Goal: Complete application form: Complete application form

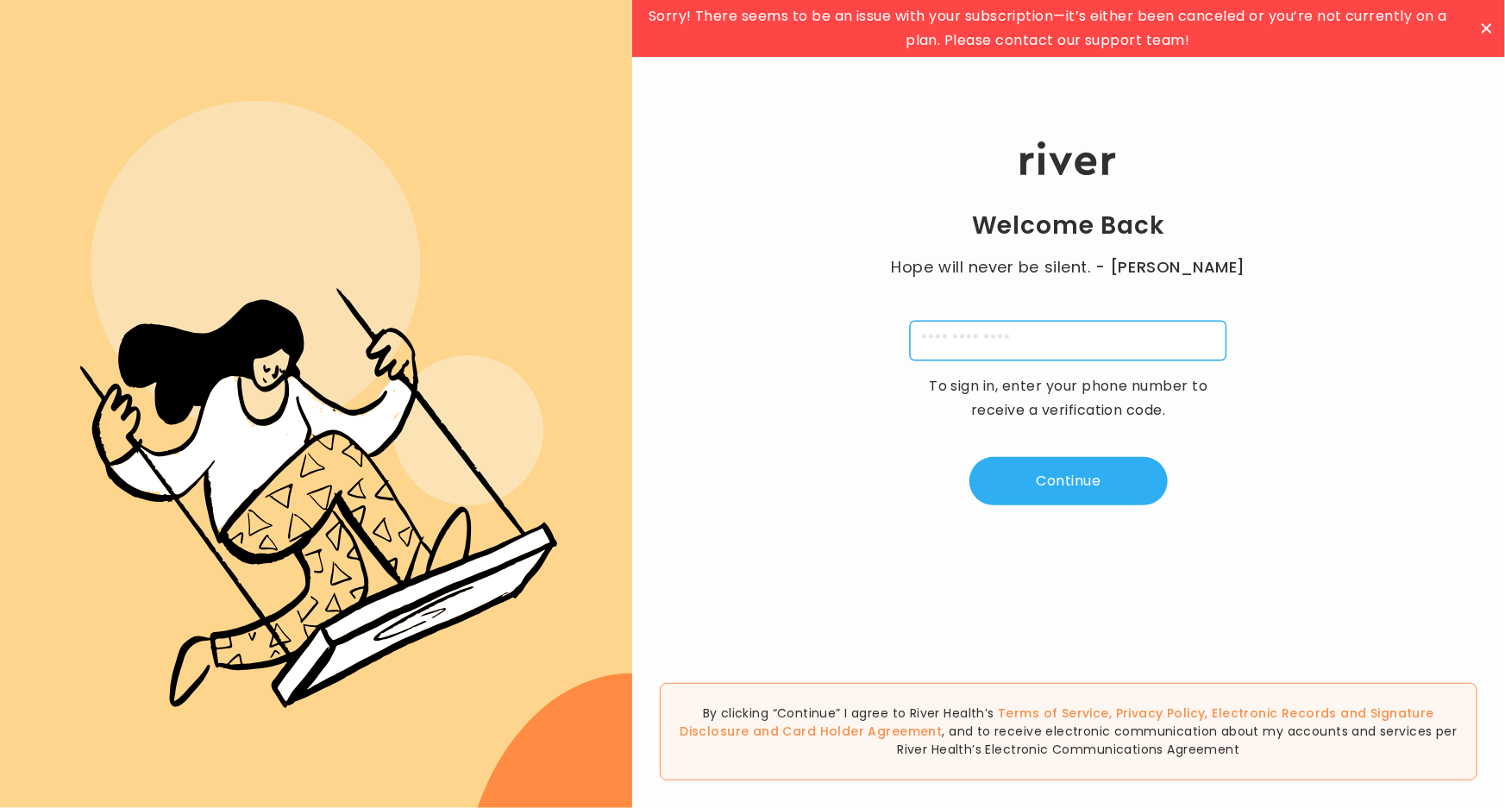
click at [974, 347] on input "tel" at bounding box center [1068, 341] width 316 height 40
type input "**********"
type input "*"
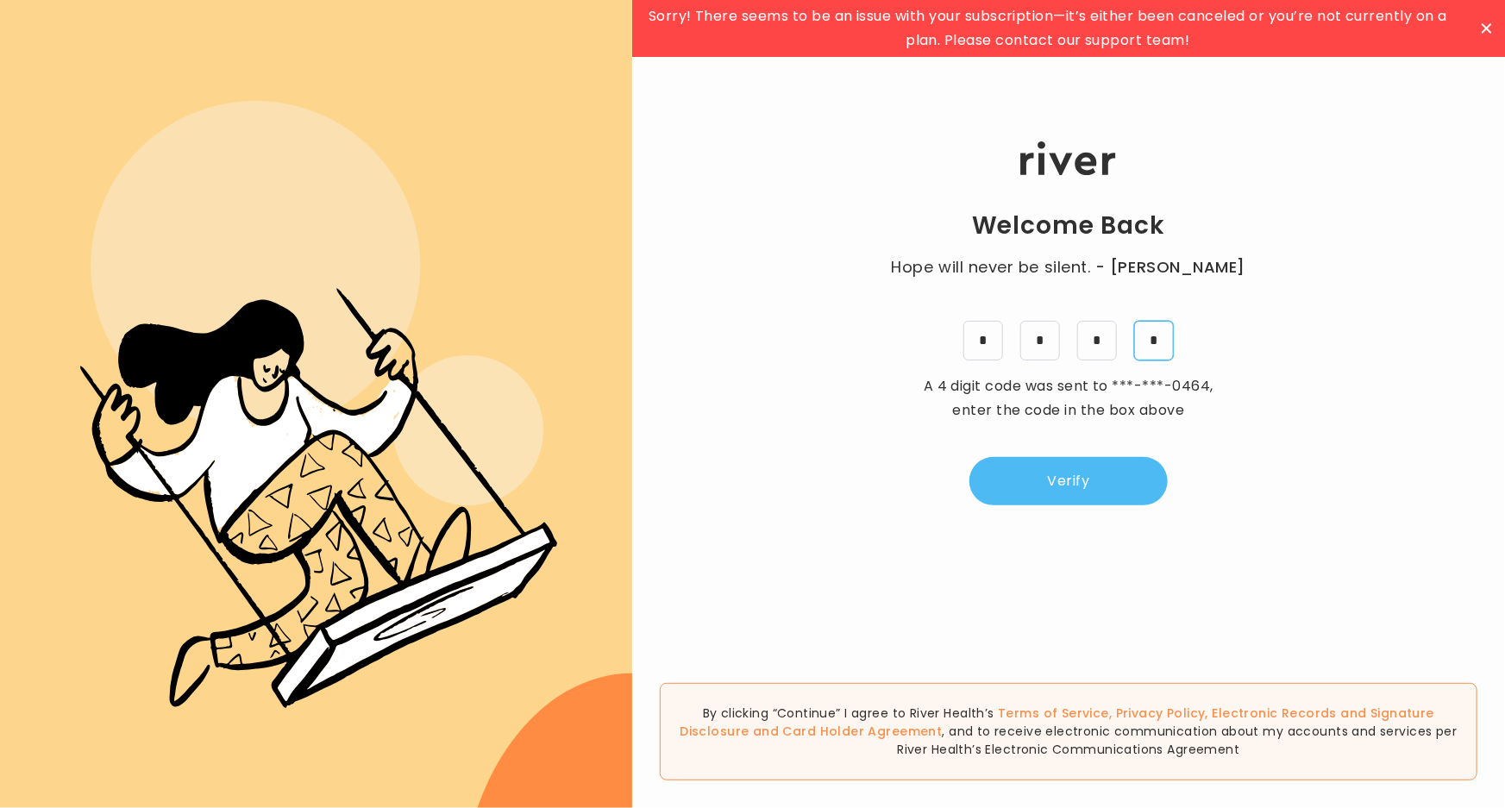
type input "*"
click at [1040, 480] on button "Verify" at bounding box center [1068, 481] width 198 height 48
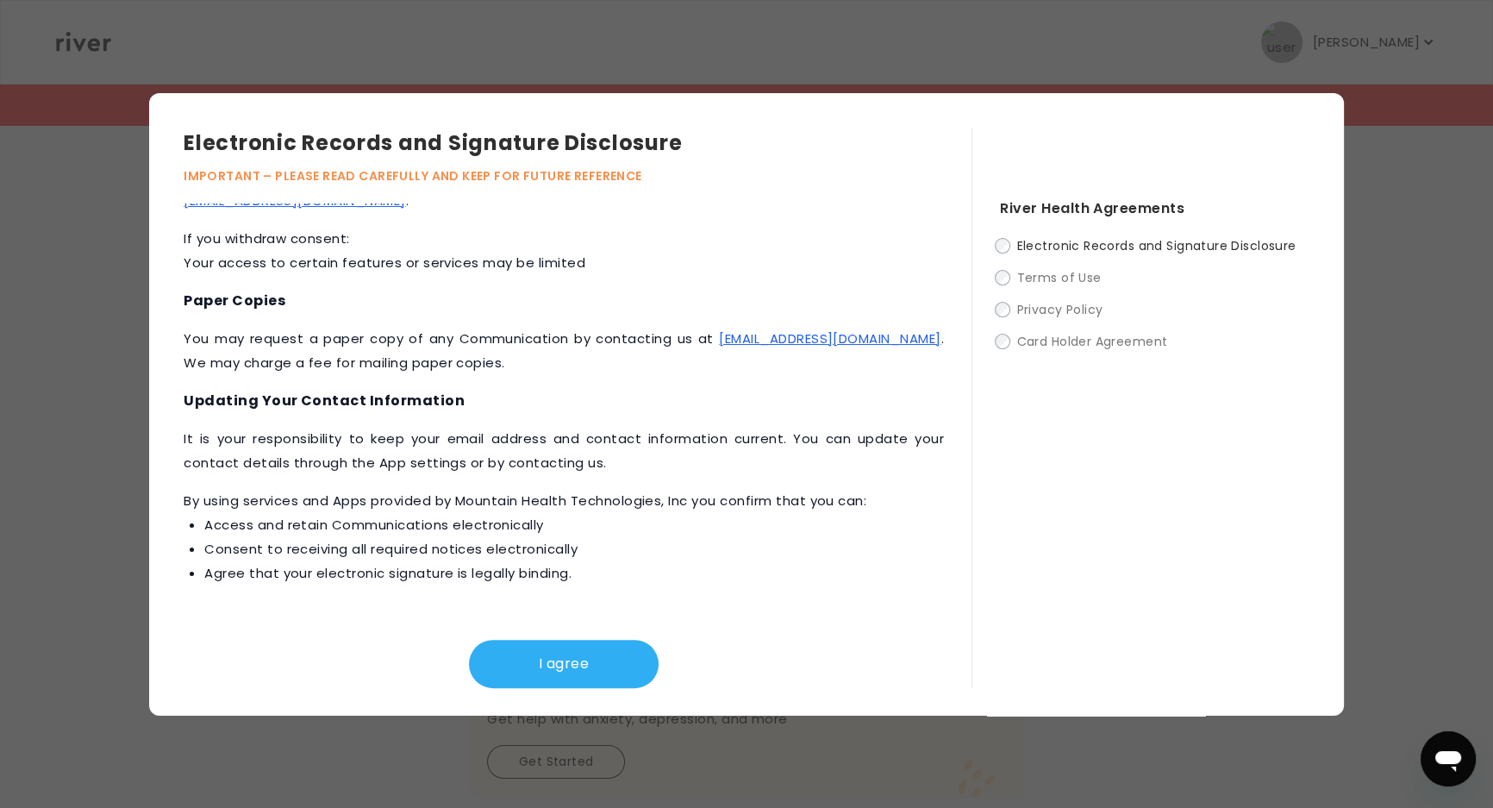
scroll to position [544, 0]
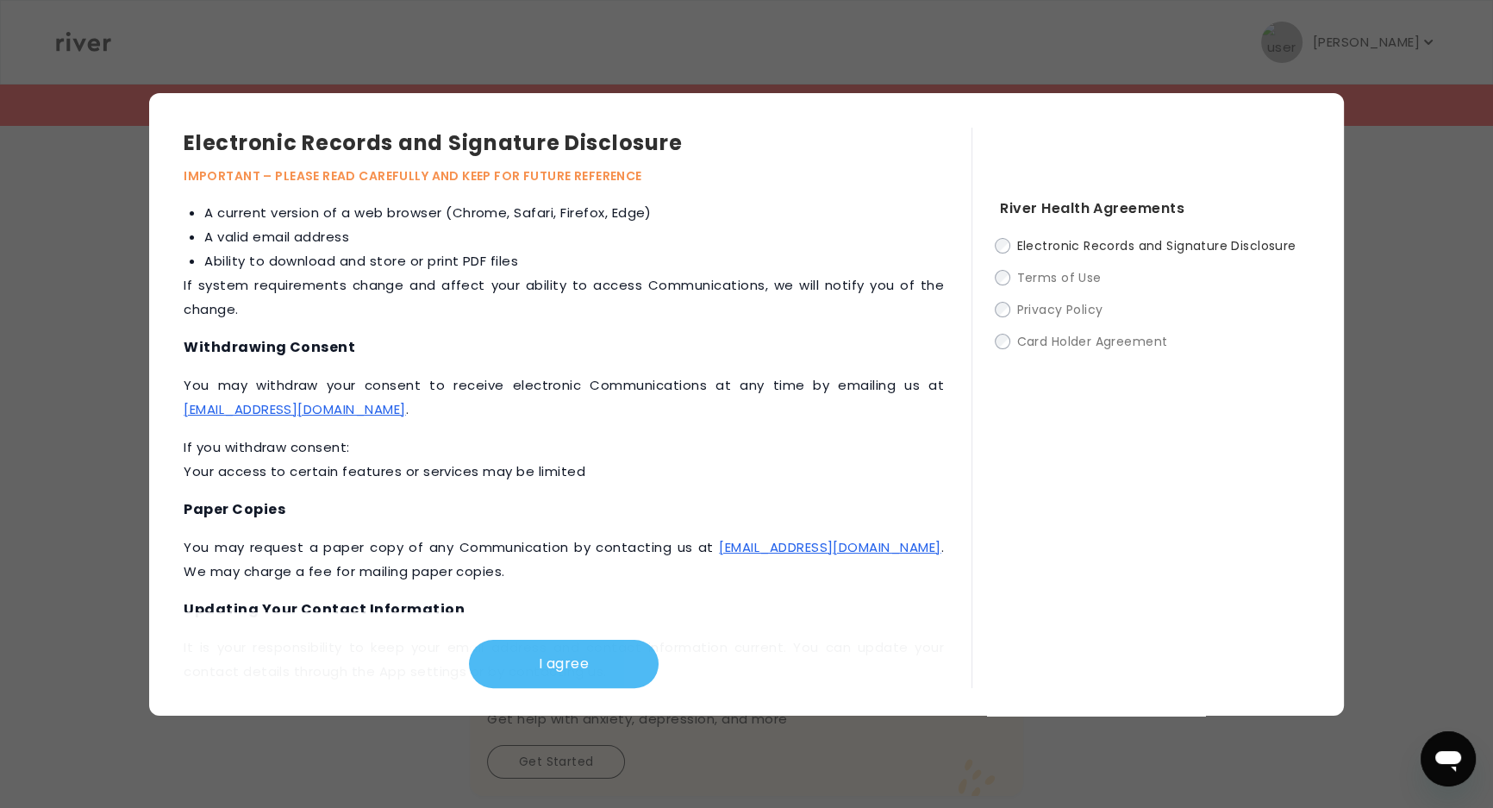
click at [567, 664] on button "I agree" at bounding box center [564, 664] width 190 height 48
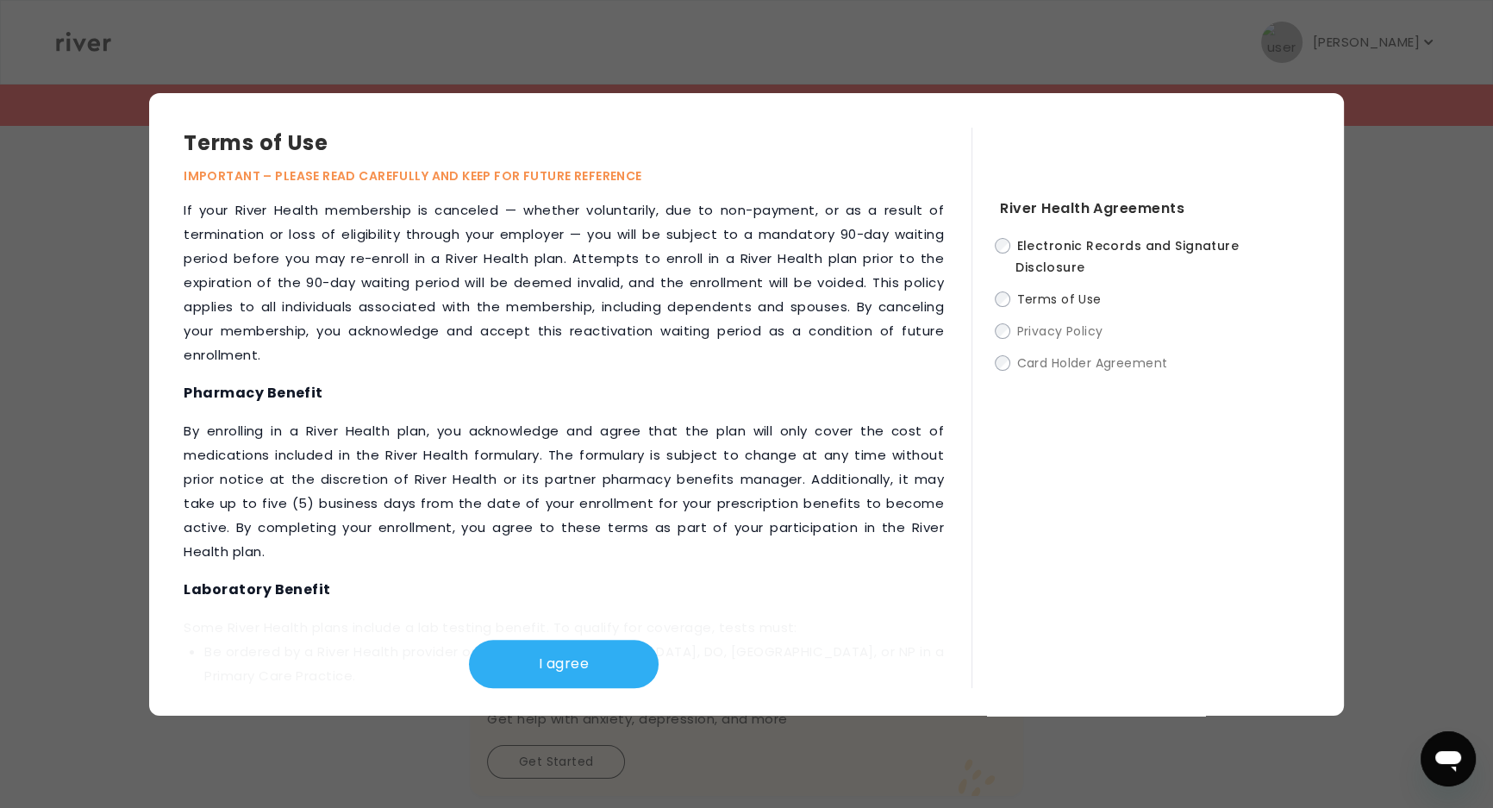
scroll to position [2026, 0]
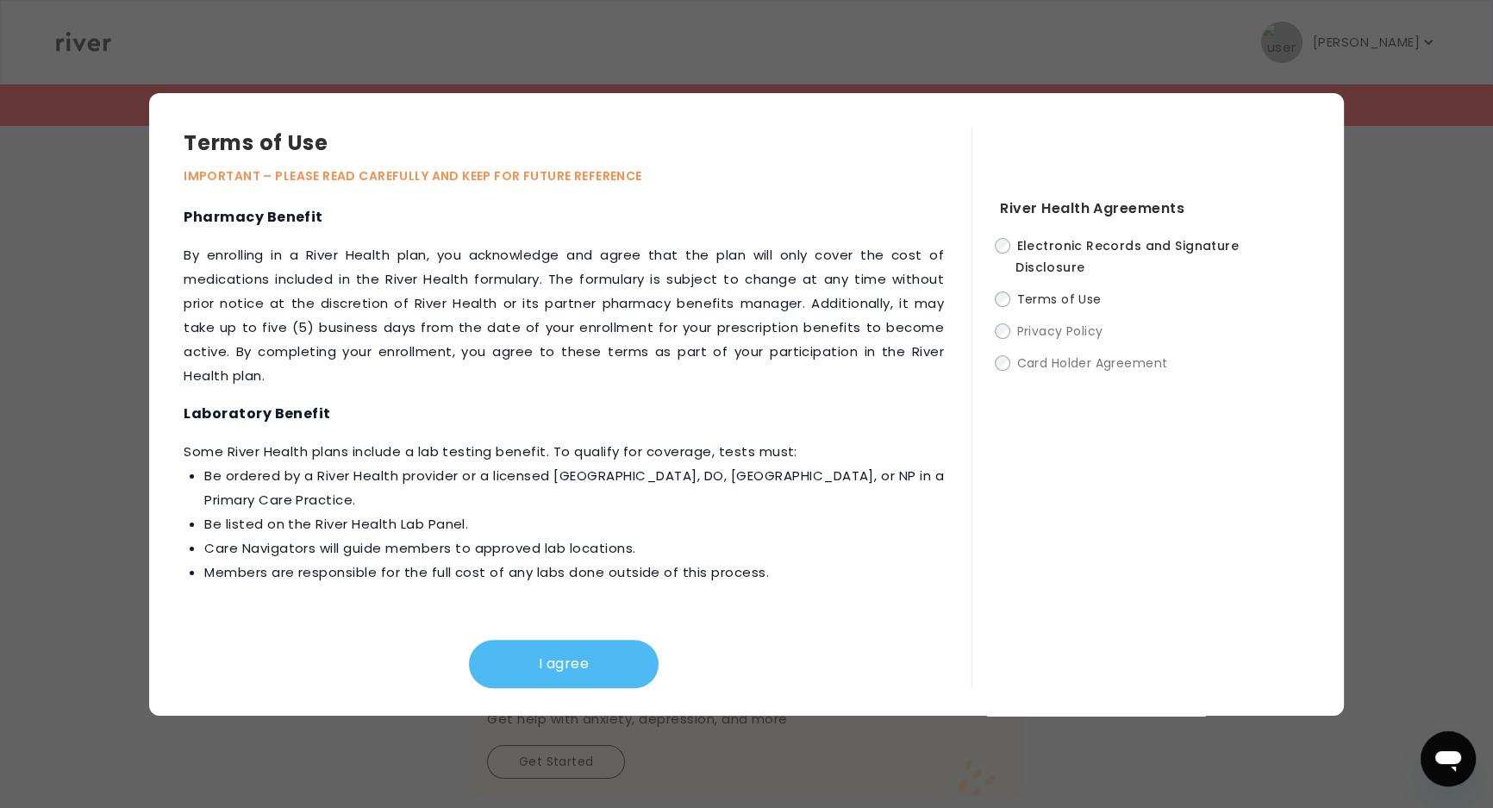
click at [566, 660] on button "I agree" at bounding box center [564, 664] width 190 height 48
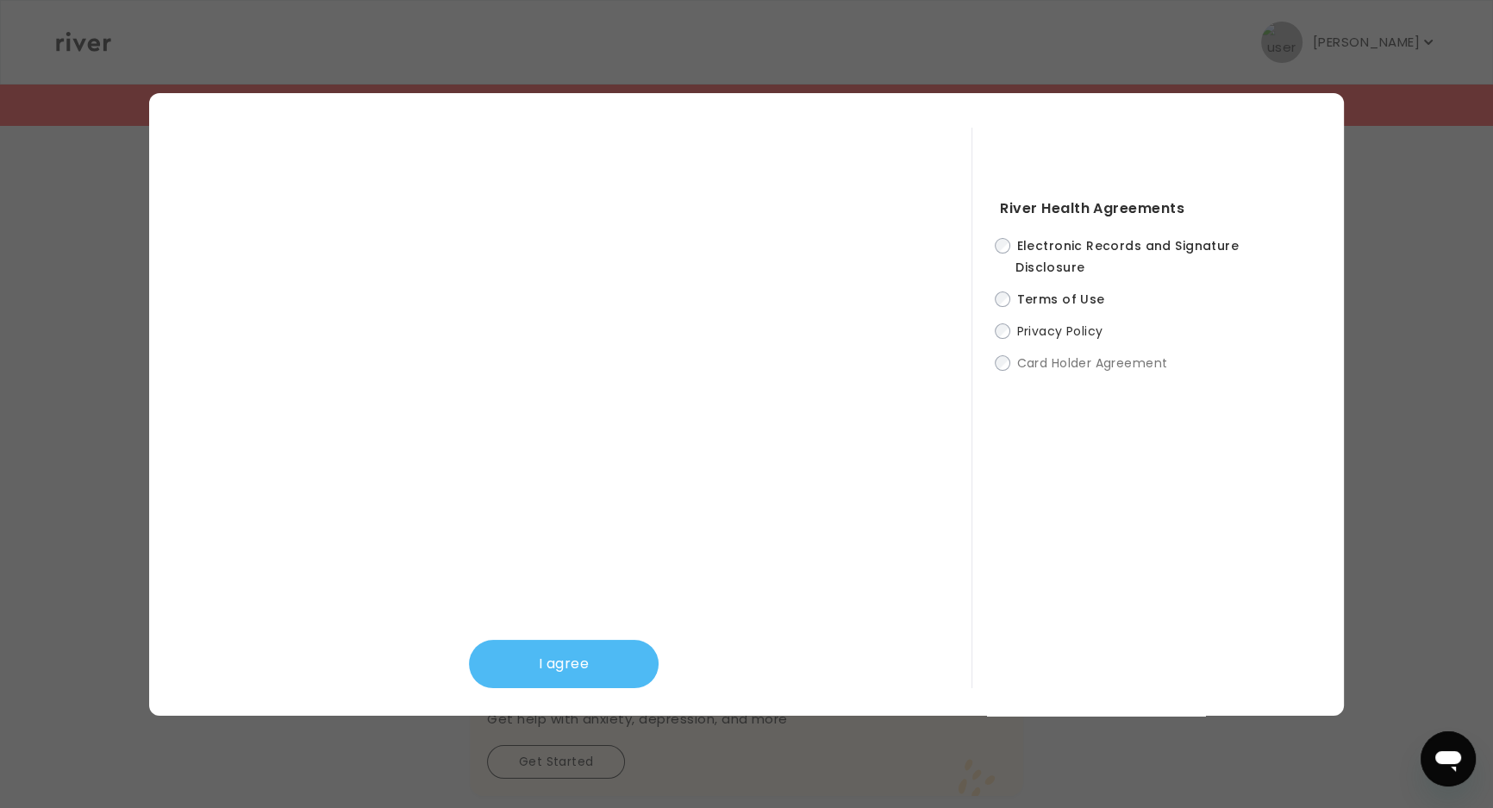
click at [597, 667] on button "I agree" at bounding box center [564, 664] width 190 height 48
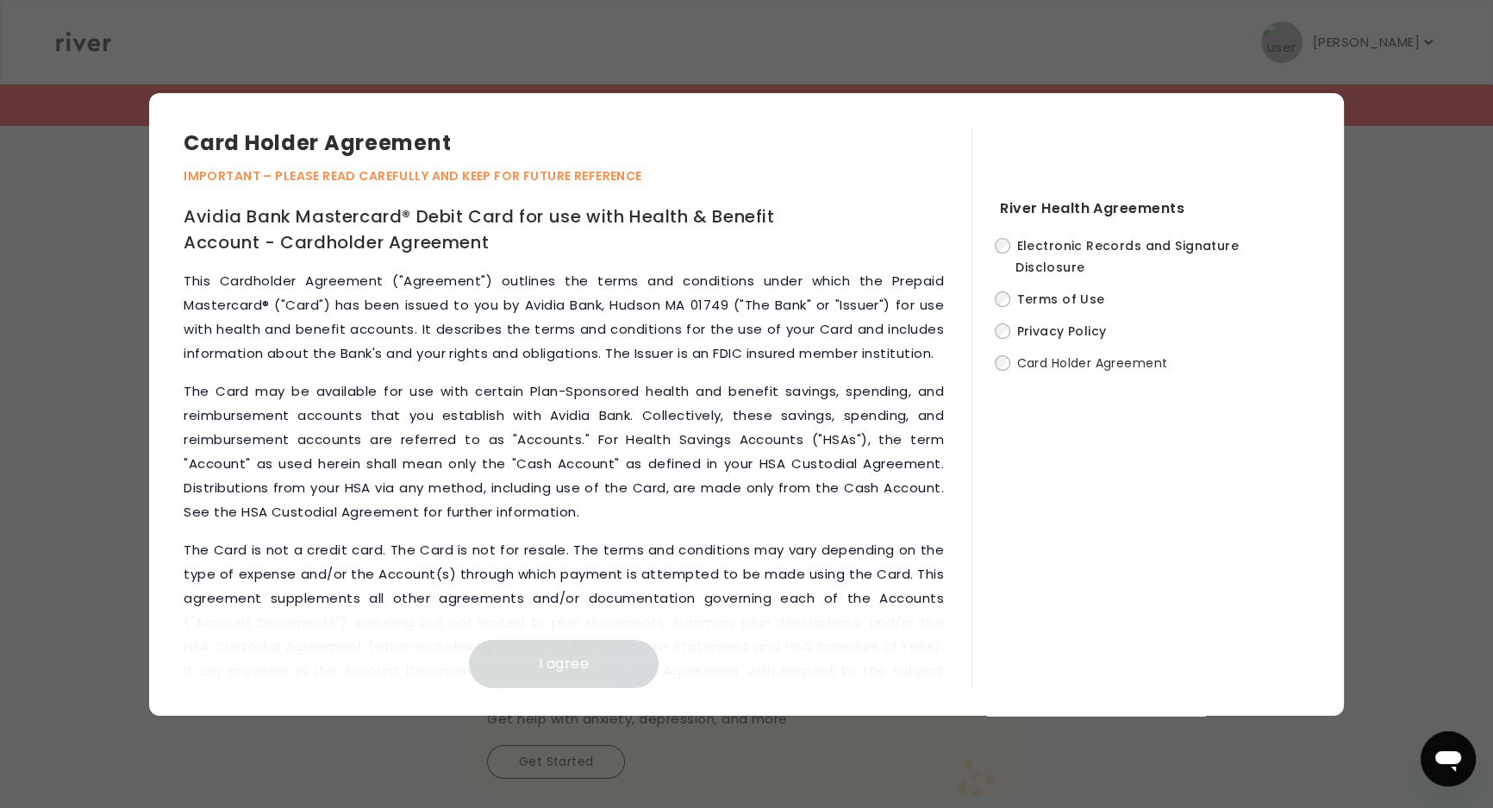
click at [1065, 291] on span "Terms of Use" at bounding box center [1061, 299] width 88 height 17
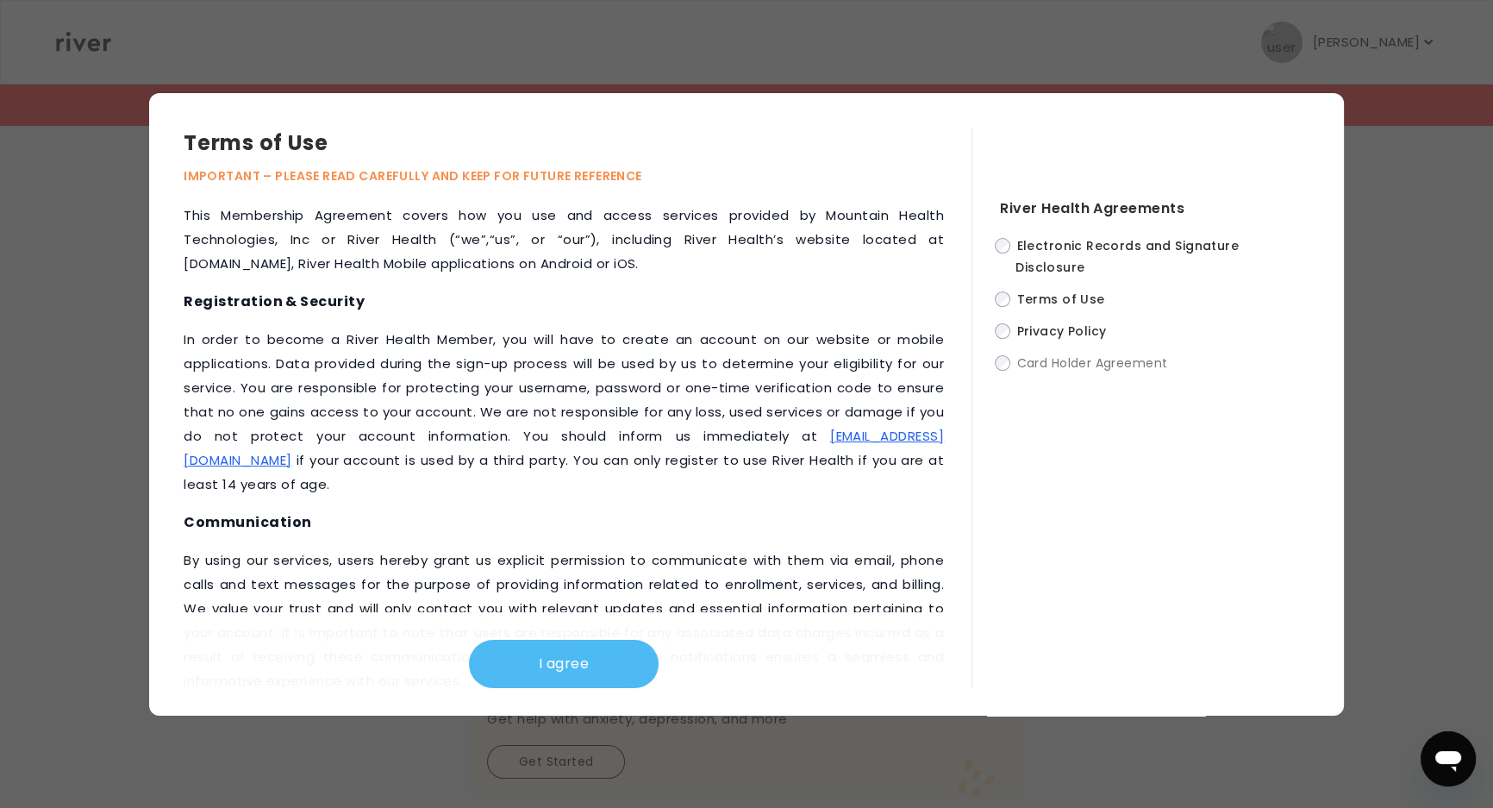
click at [592, 640] on button "I agree" at bounding box center [564, 664] width 190 height 48
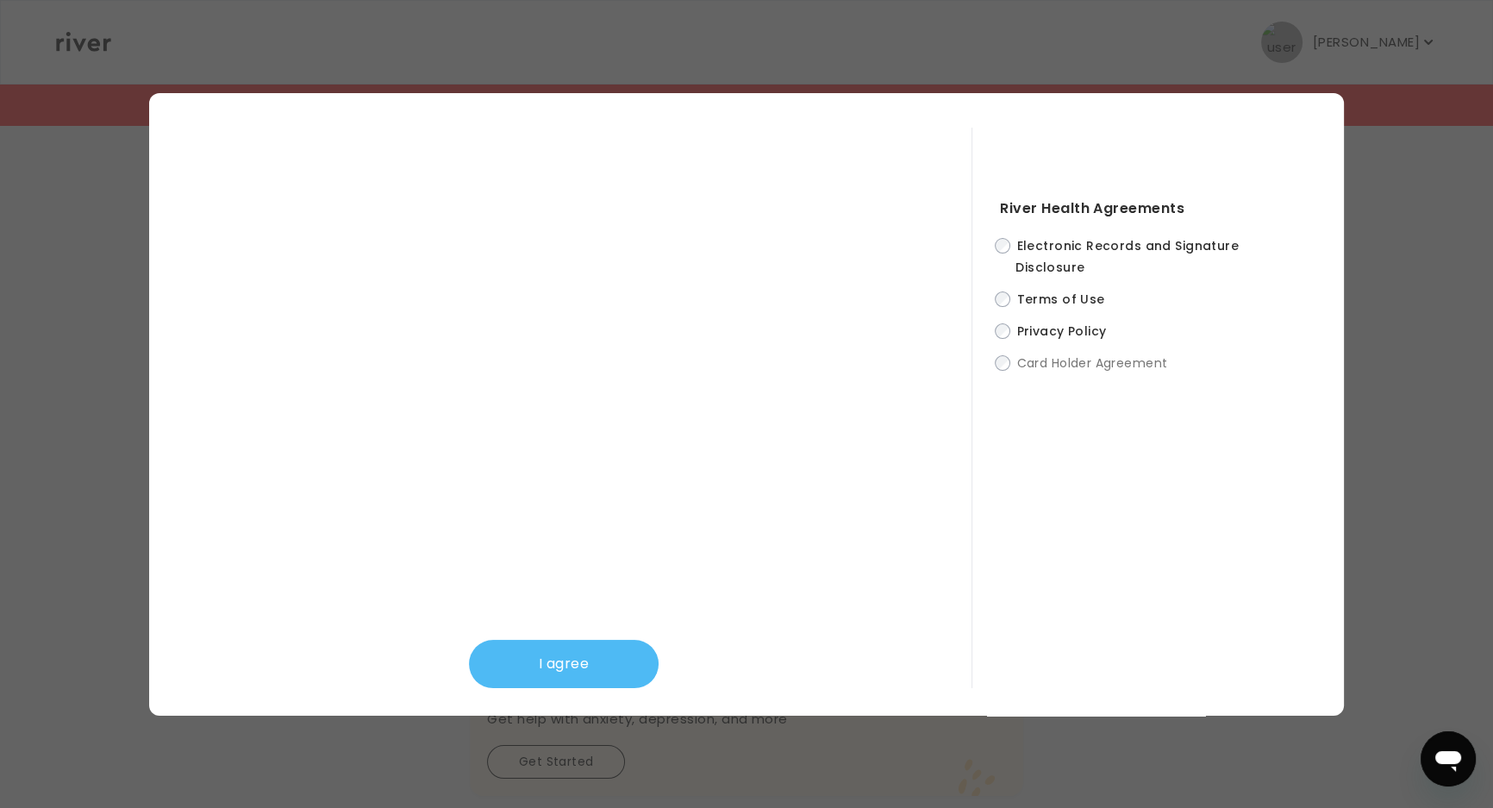
click at [589, 659] on button "I agree" at bounding box center [564, 664] width 190 height 48
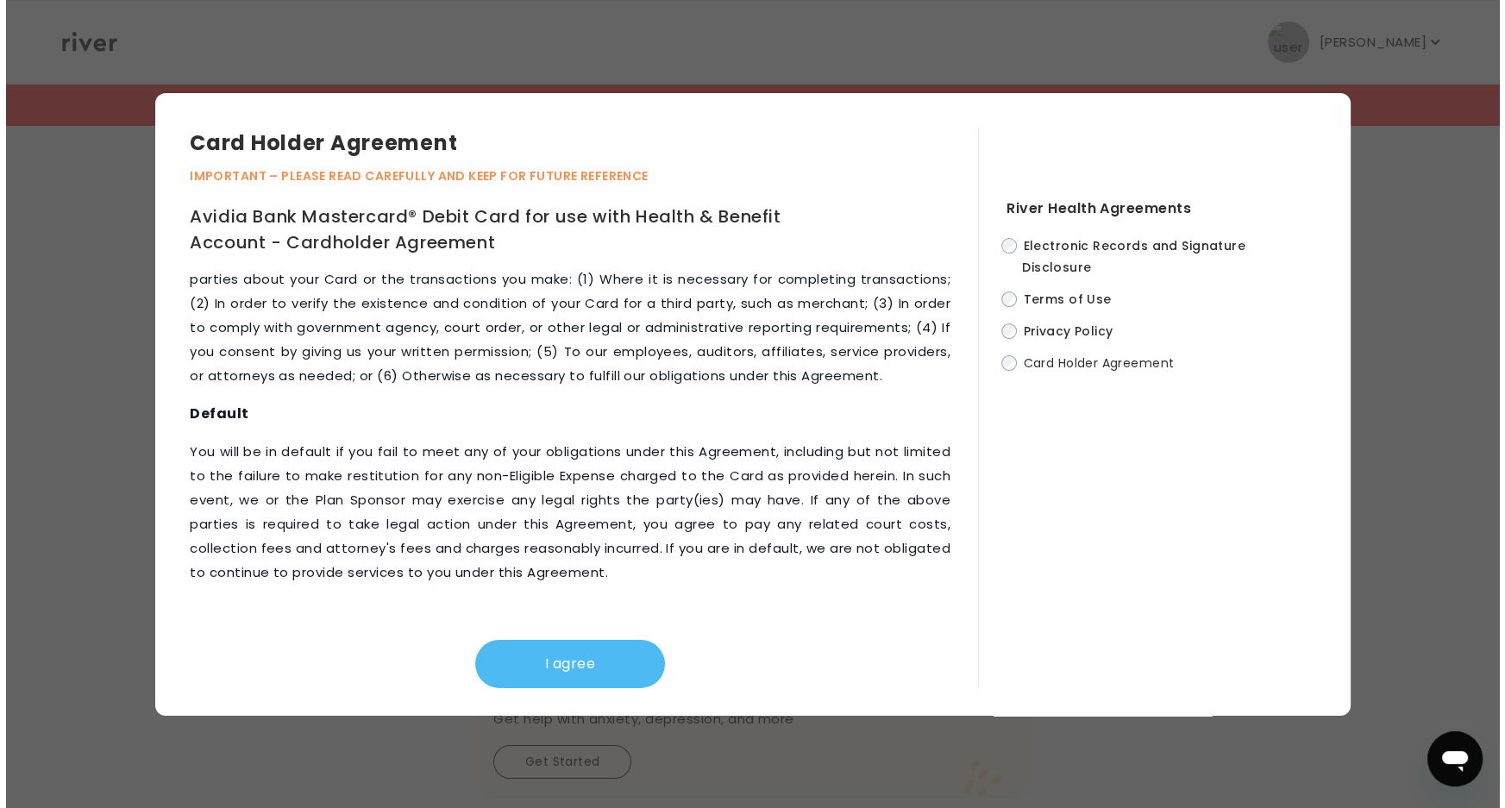
scroll to position [7784, 0]
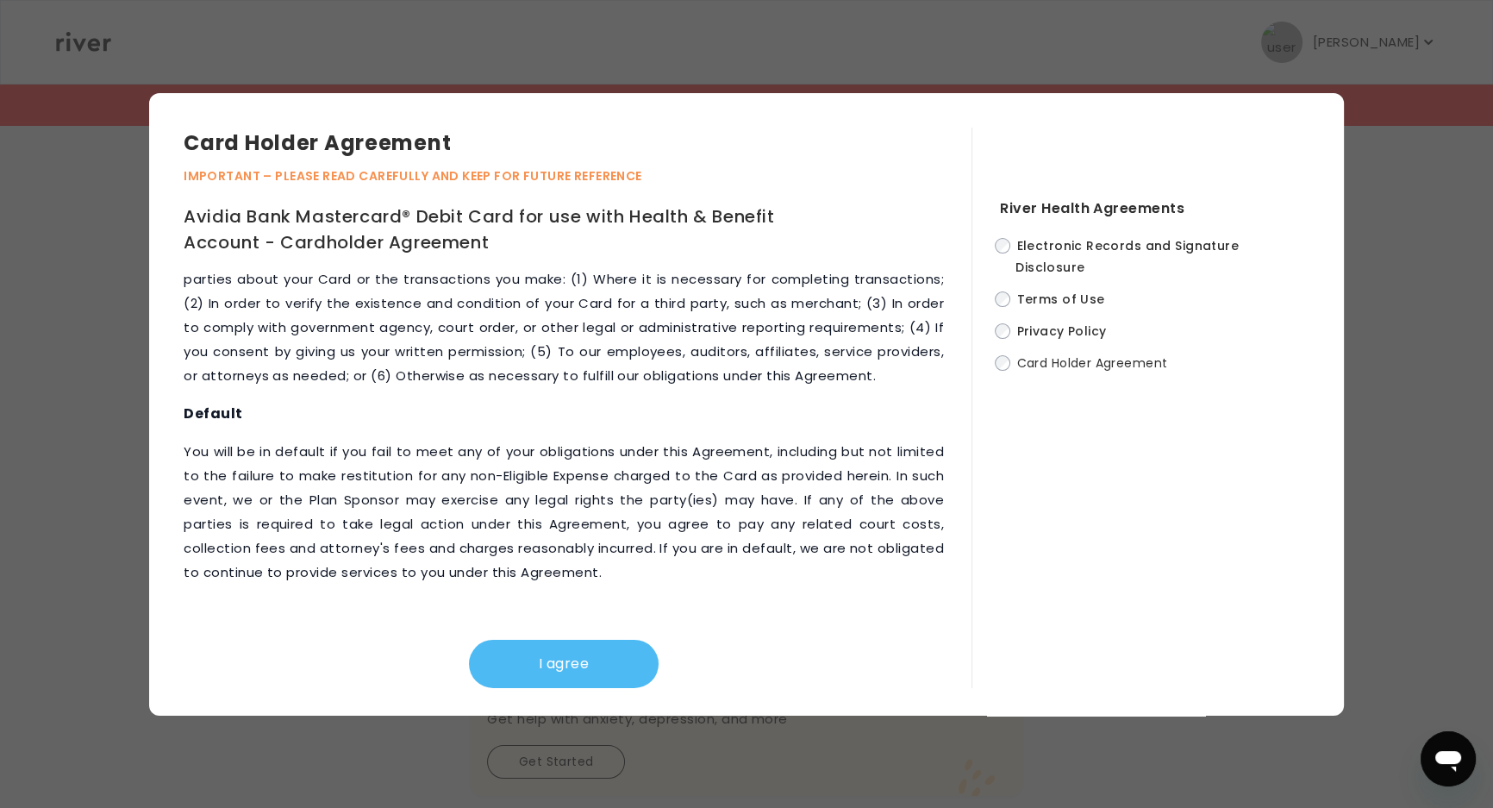
click at [568, 665] on button "I agree" at bounding box center [564, 664] width 190 height 48
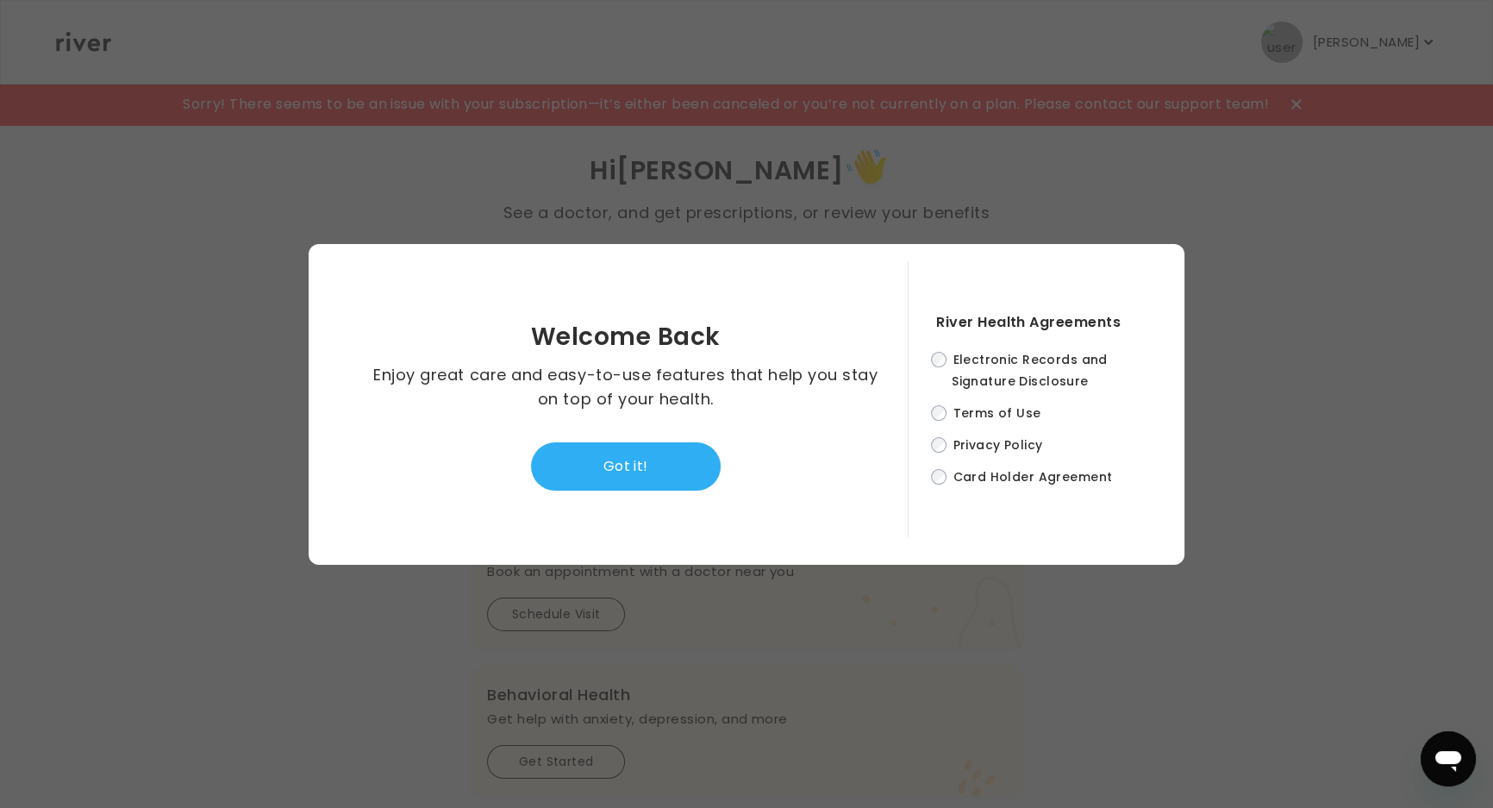
click at [648, 454] on button "Got it!" at bounding box center [626, 466] width 190 height 48
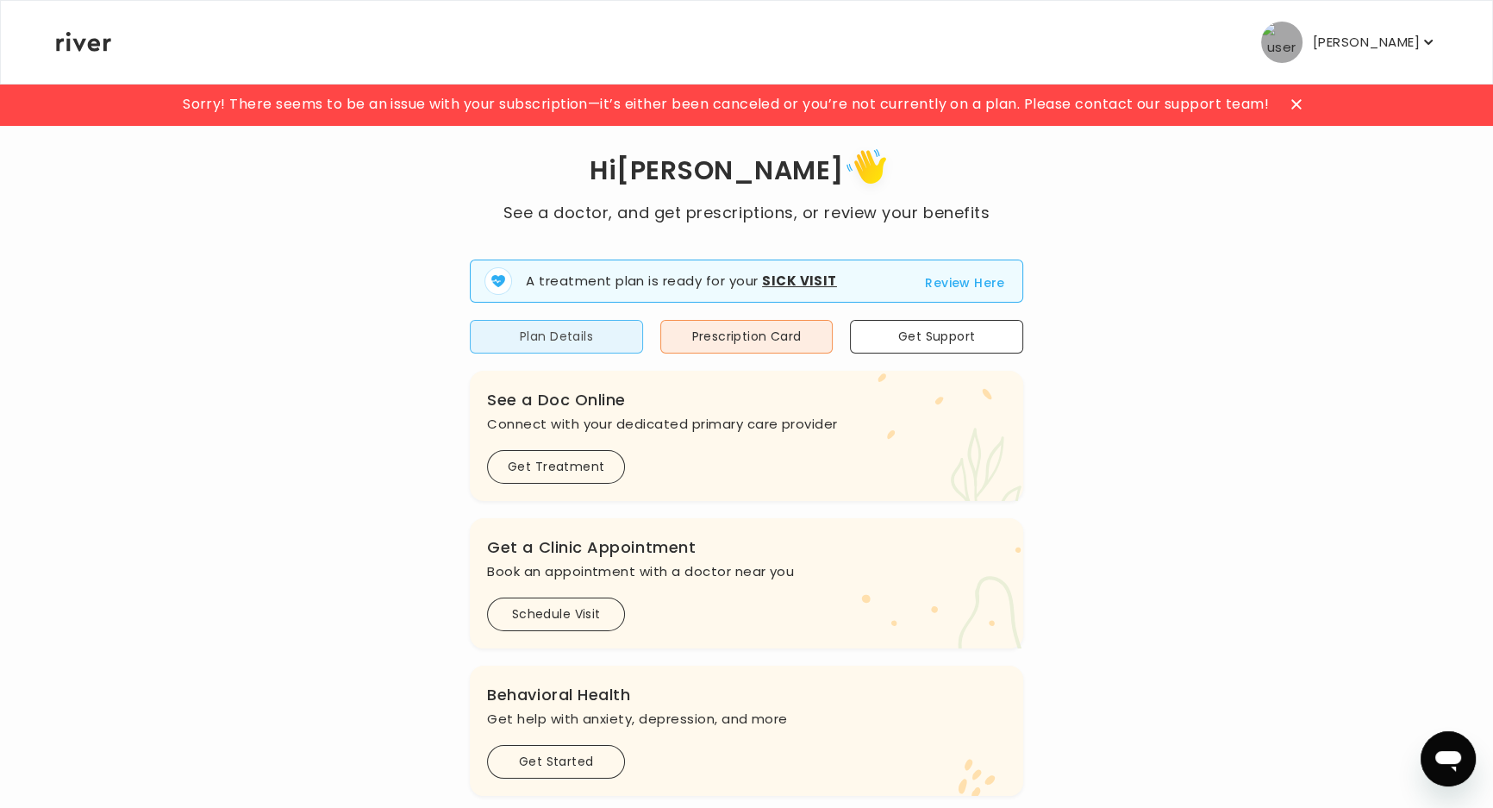
click at [587, 343] on button "Plan Details" at bounding box center [556, 337] width 173 height 34
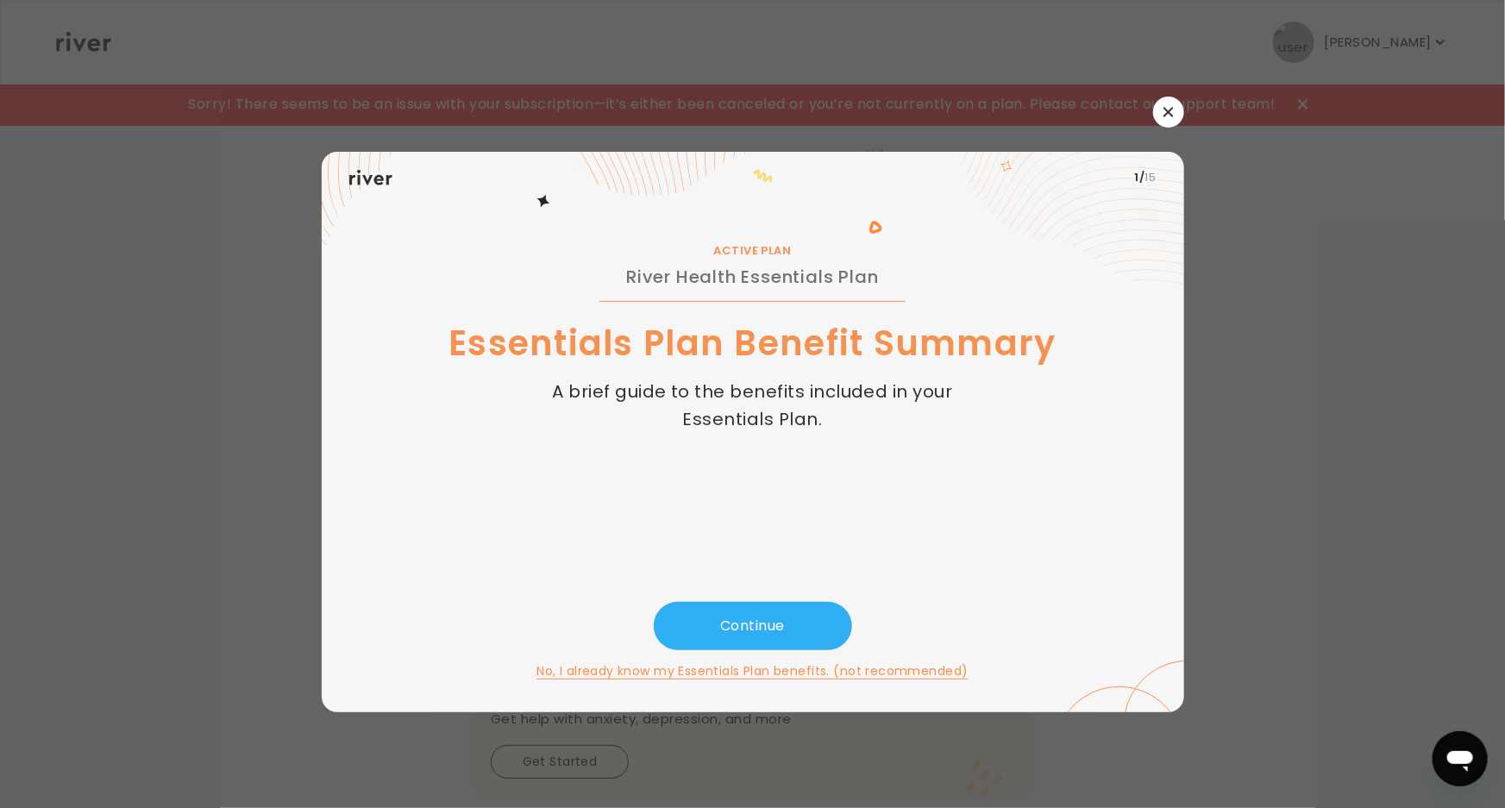
click at [1166, 110] on icon "button" at bounding box center [1167, 111] width 9 height 9
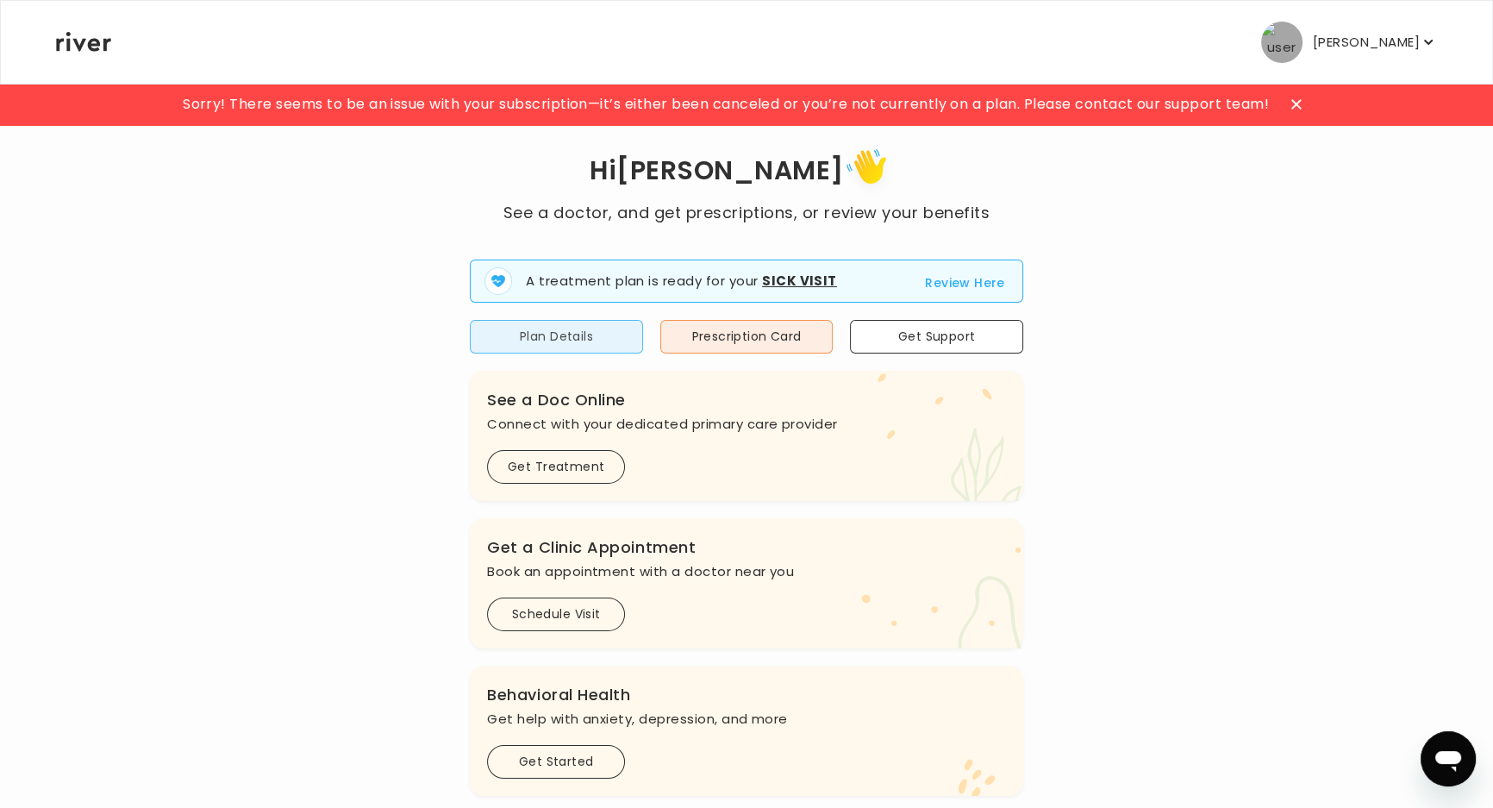
click at [589, 335] on button "Plan Details" at bounding box center [556, 337] width 173 height 34
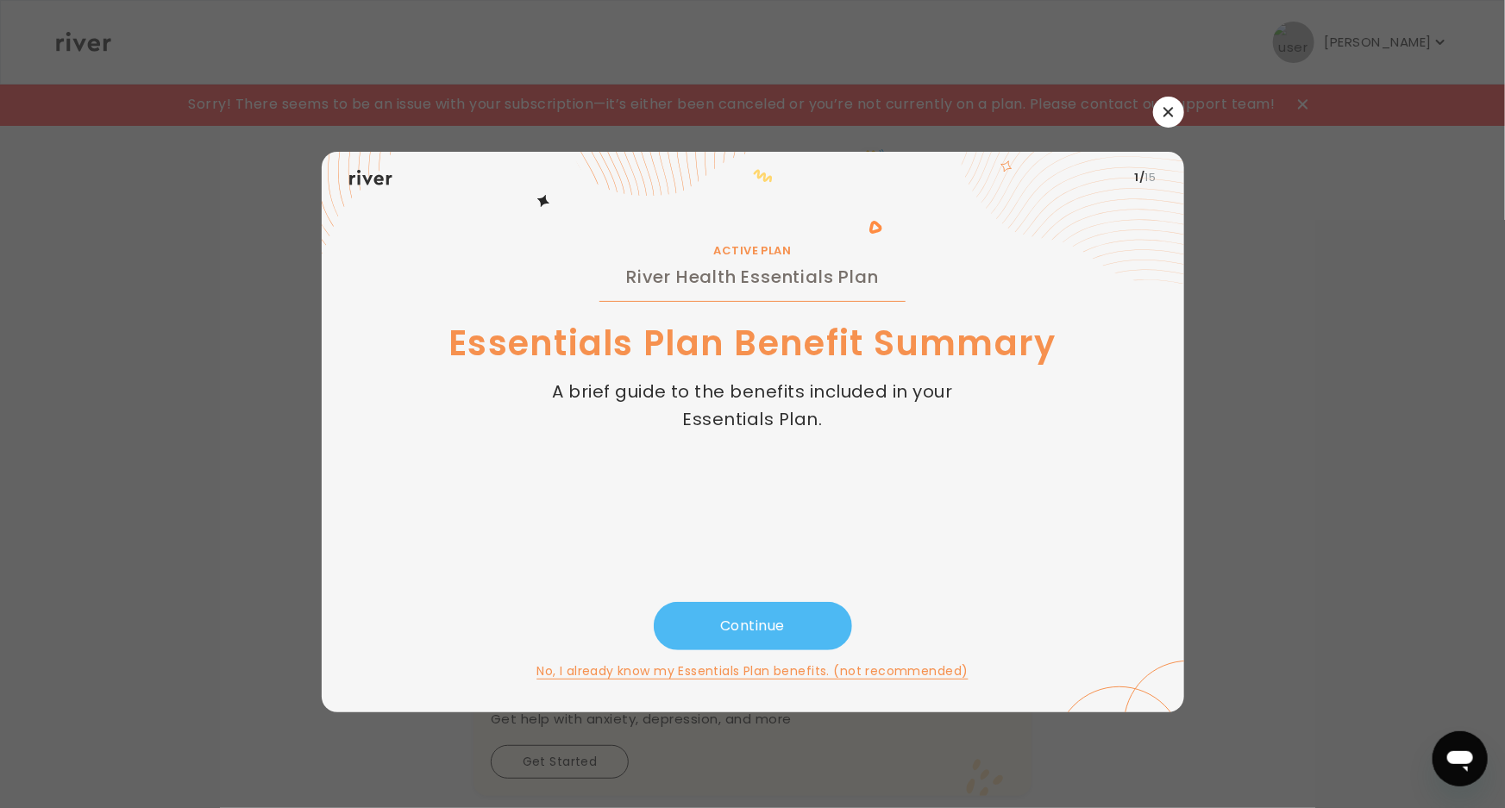
click at [778, 623] on button "Continue" at bounding box center [753, 626] width 198 height 48
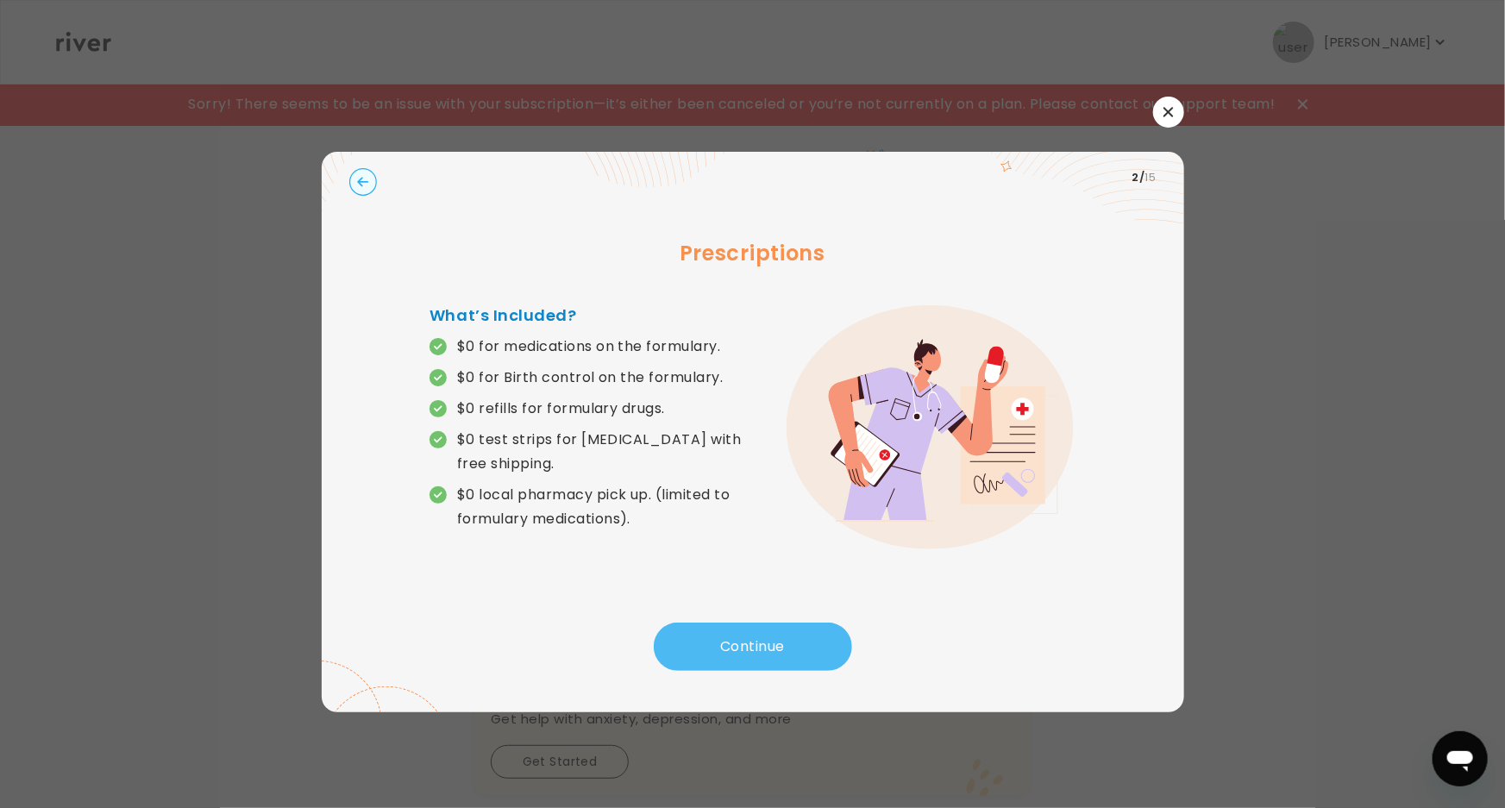
click at [776, 623] on button "Continue" at bounding box center [753, 647] width 198 height 48
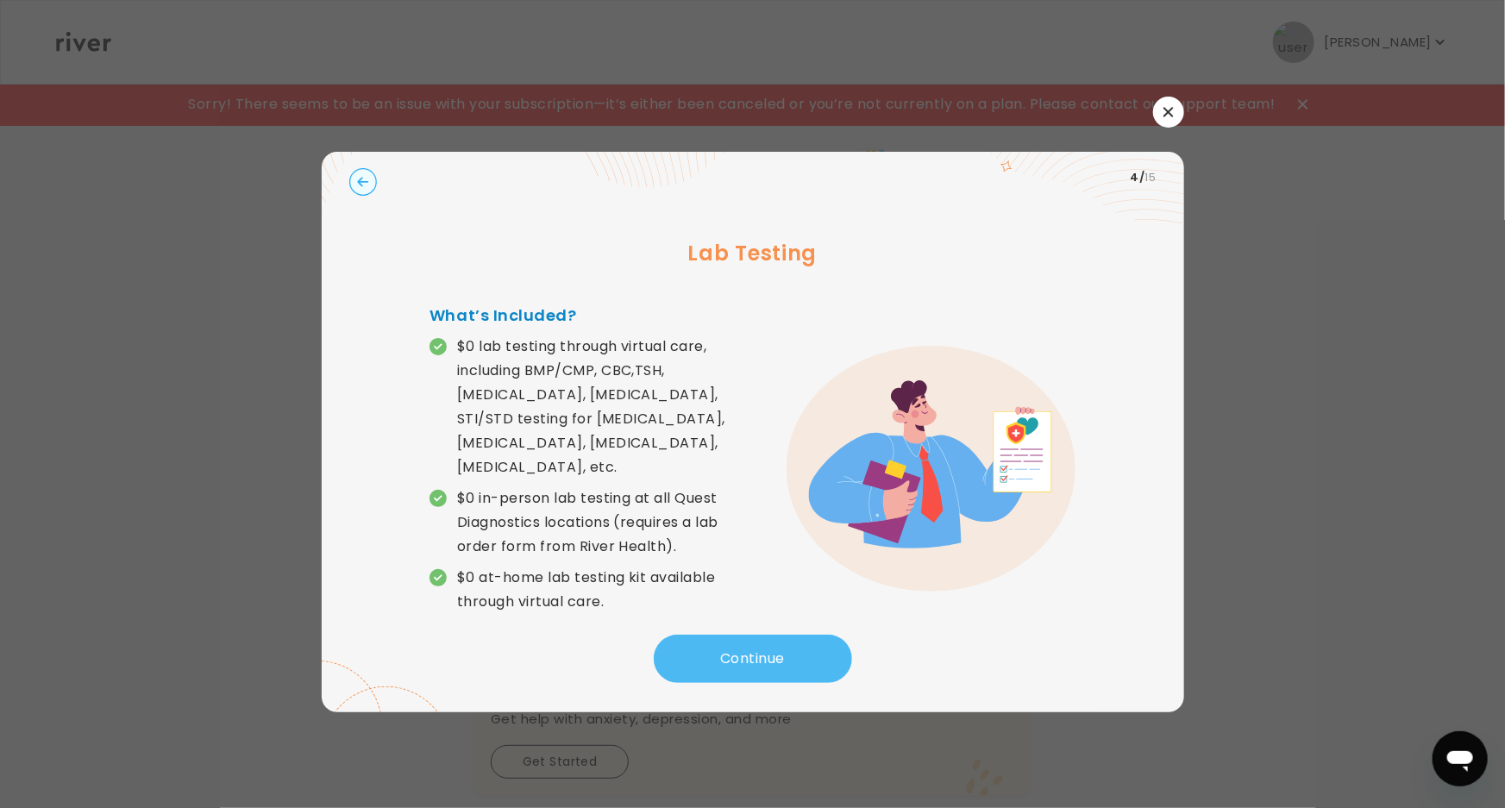
click at [776, 635] on button "Continue" at bounding box center [753, 659] width 198 height 48
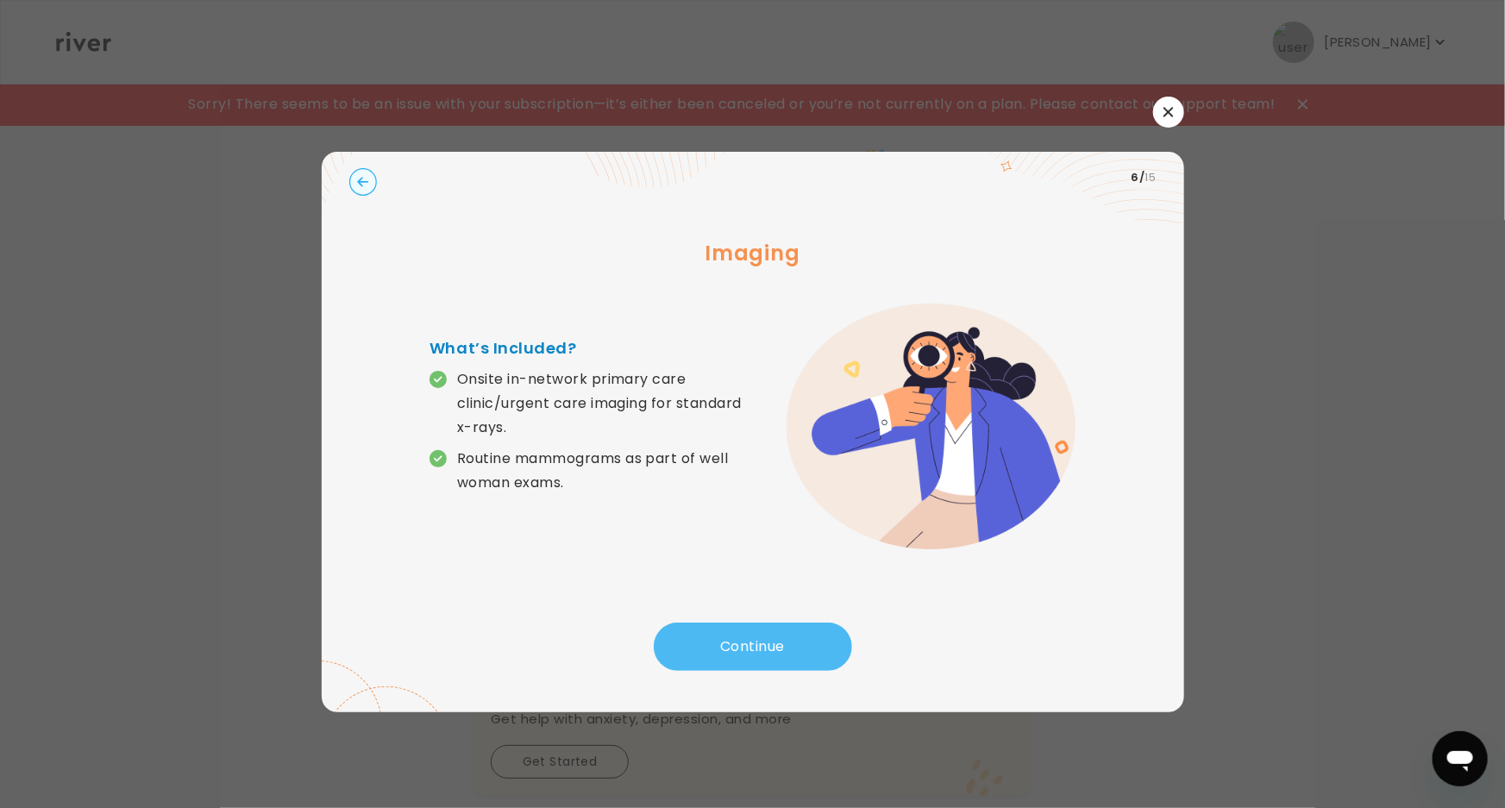
click at [776, 623] on button "Continue" at bounding box center [753, 647] width 198 height 48
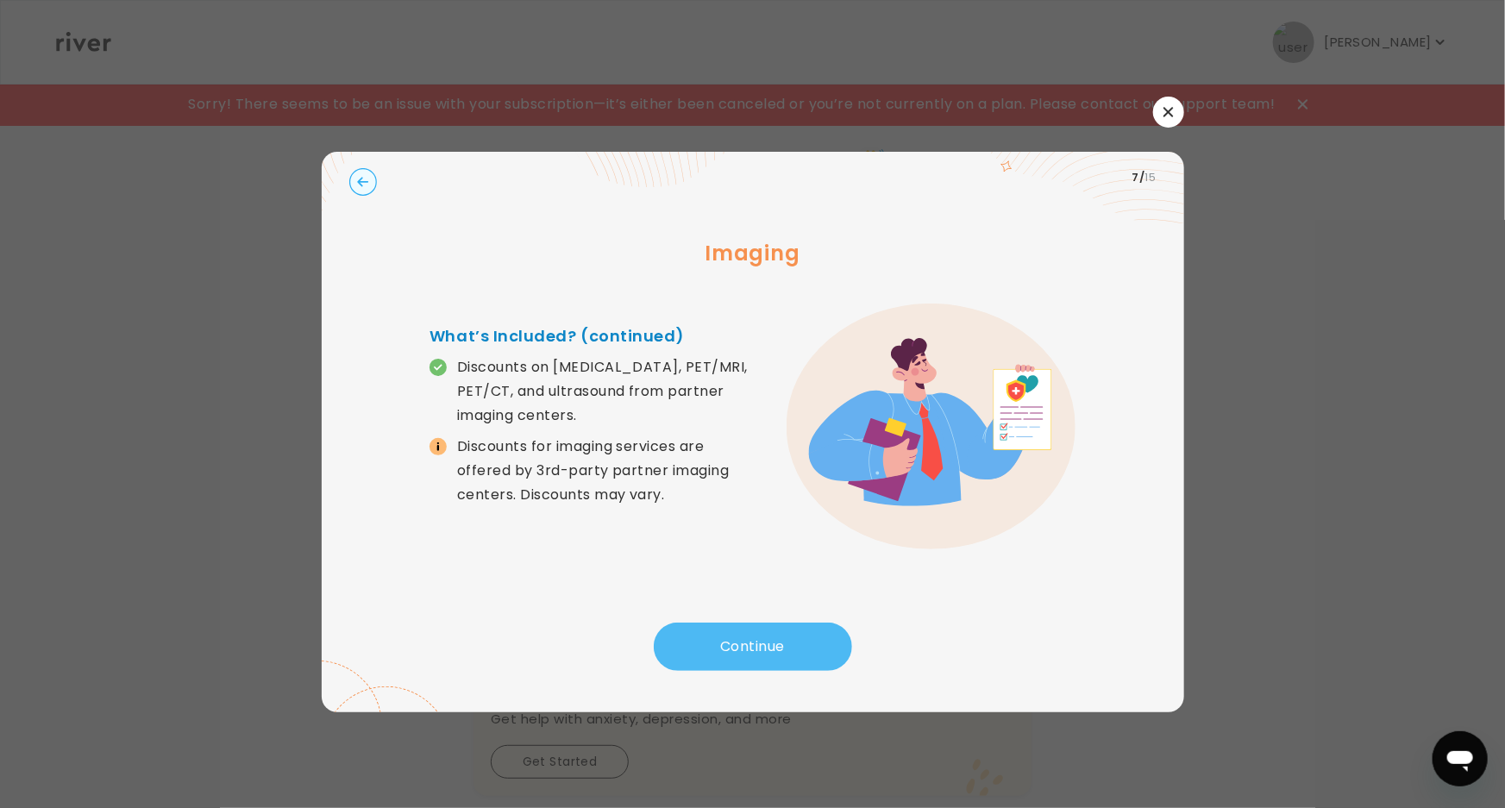
click at [776, 623] on button "Continue" at bounding box center [753, 647] width 198 height 48
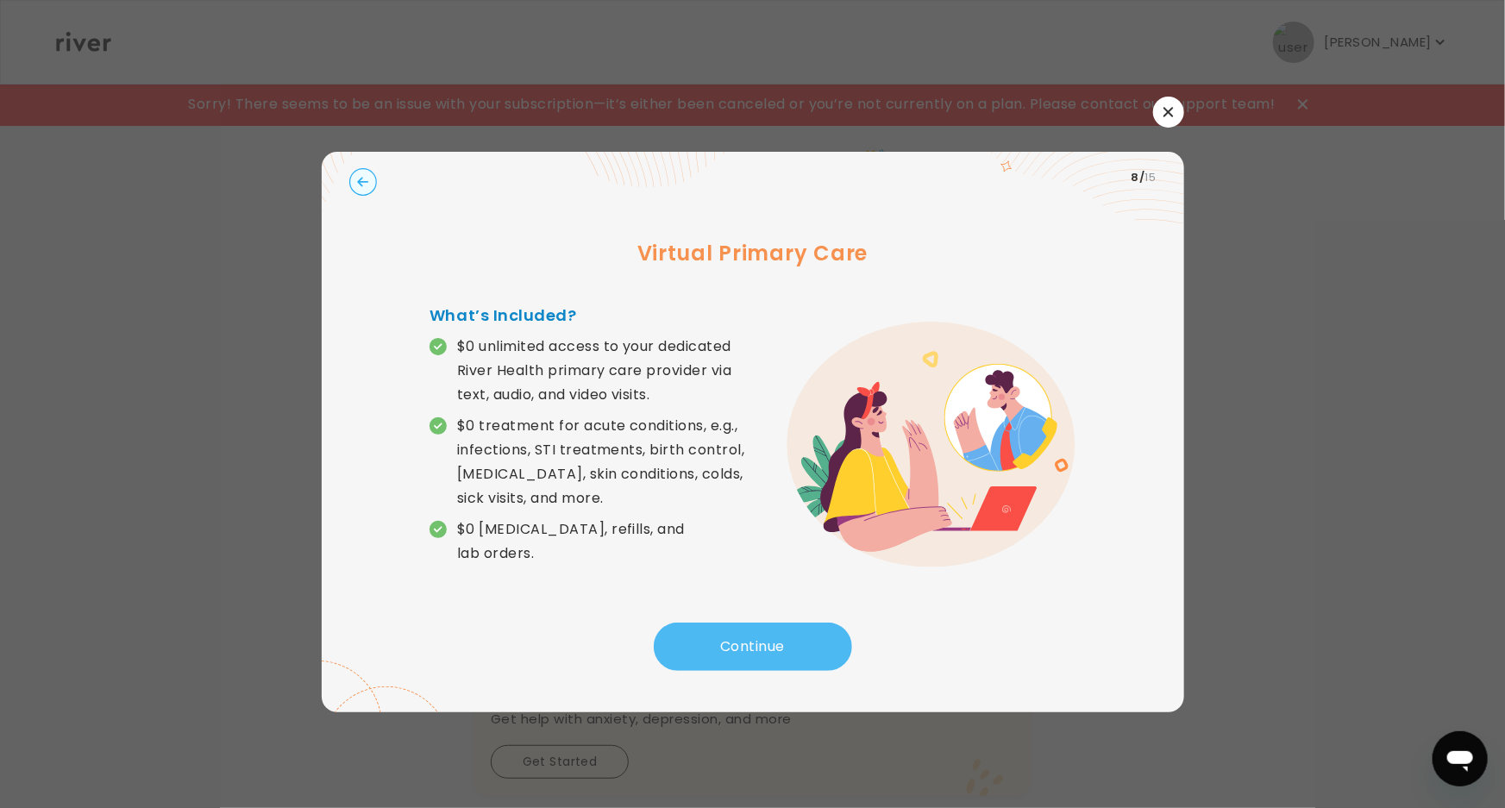
click at [776, 623] on button "Continue" at bounding box center [753, 647] width 198 height 48
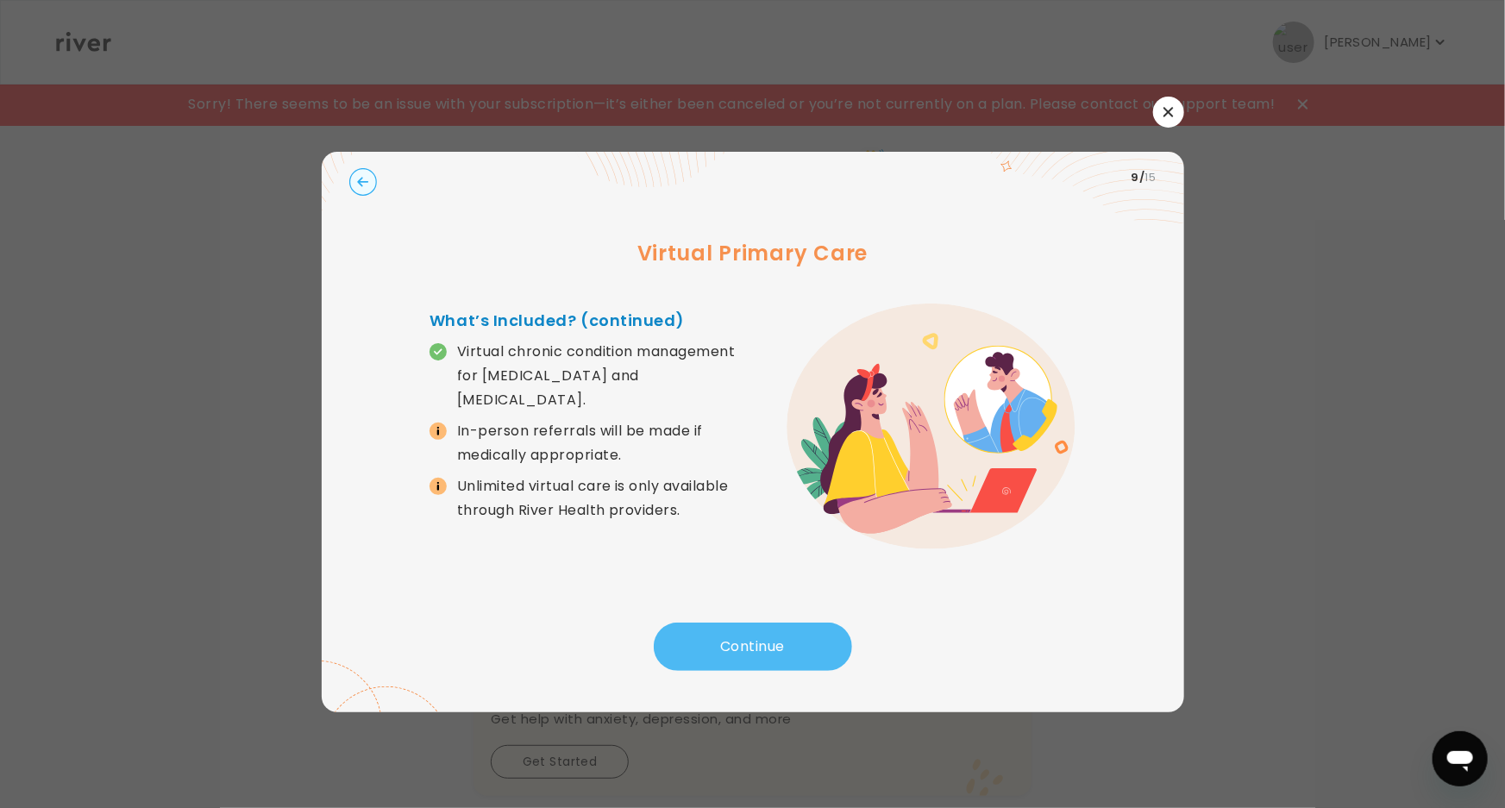
click at [776, 623] on button "Continue" at bounding box center [753, 647] width 198 height 48
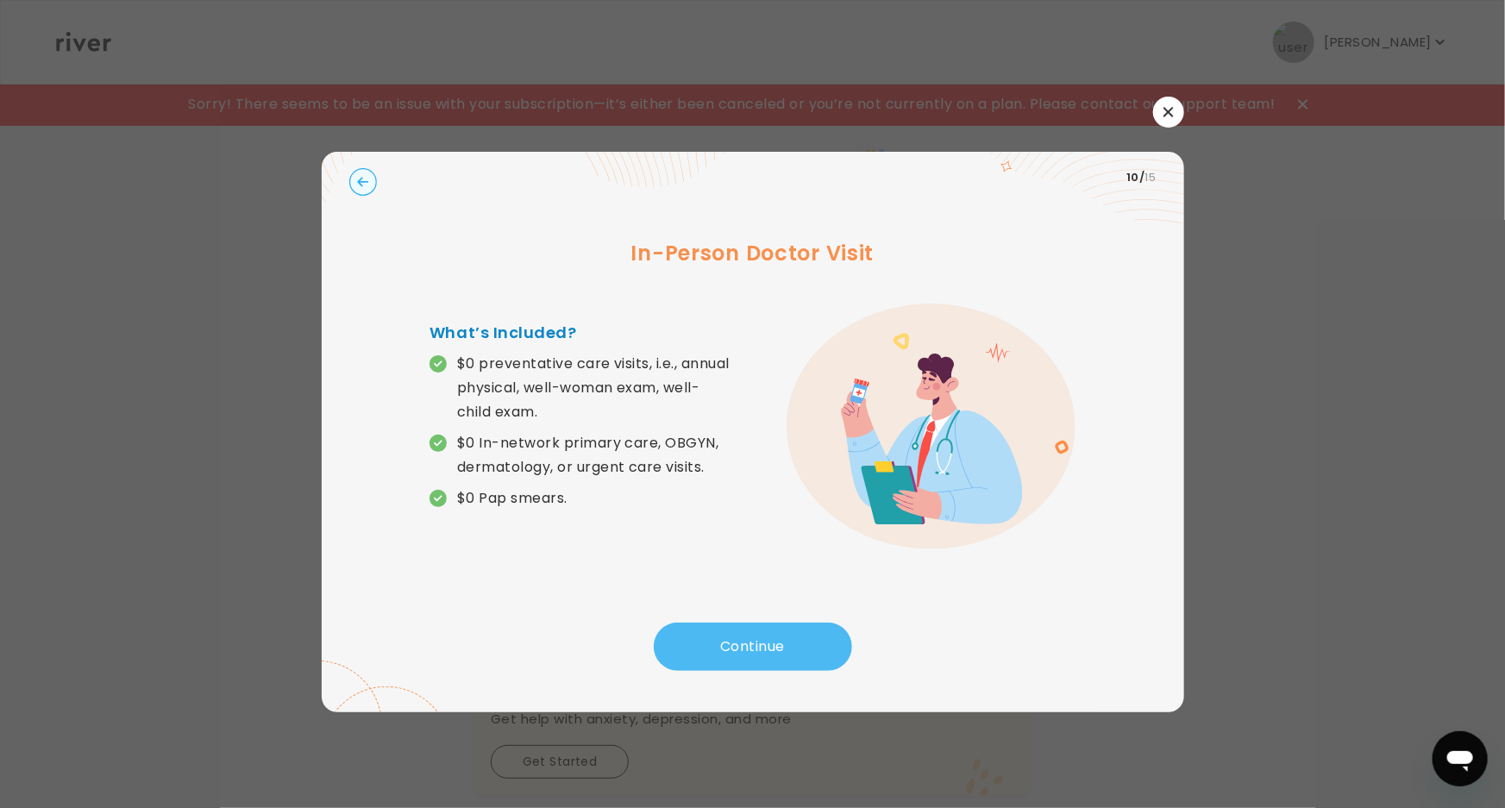
click at [776, 623] on button "Continue" at bounding box center [753, 647] width 198 height 48
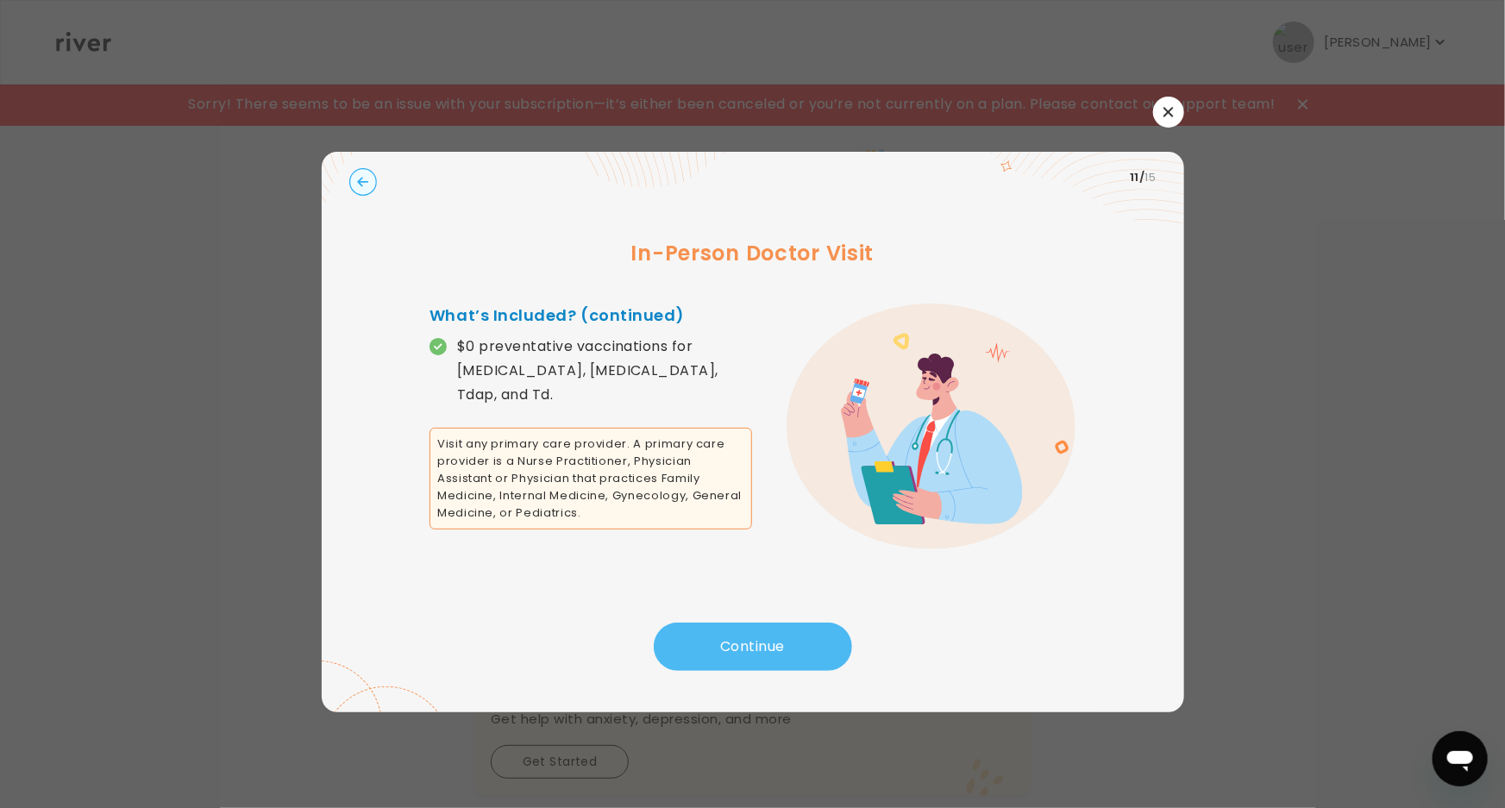
click at [776, 623] on button "Continue" at bounding box center [753, 647] width 198 height 48
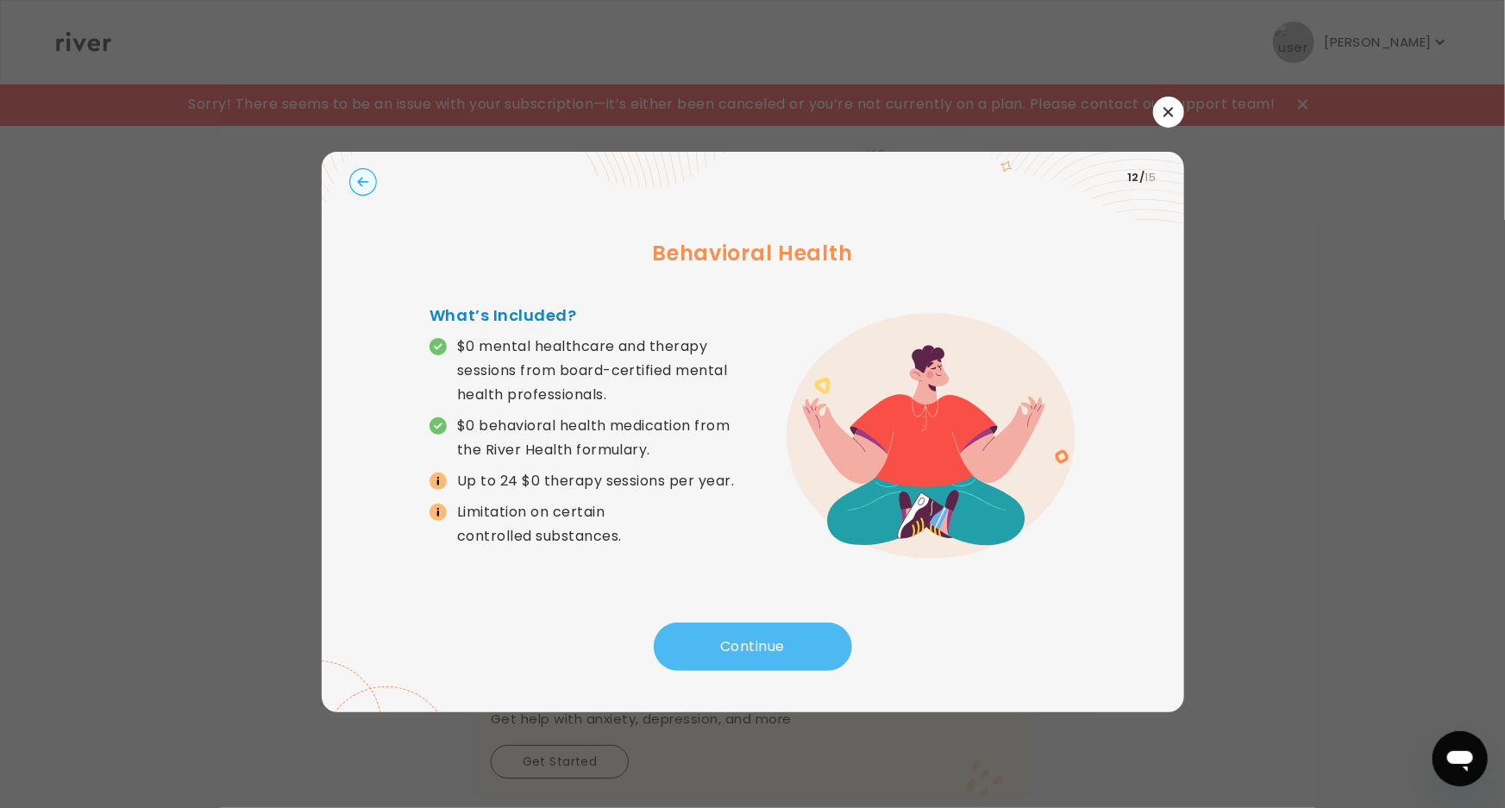
click at [775, 623] on button "Continue" at bounding box center [753, 647] width 198 height 48
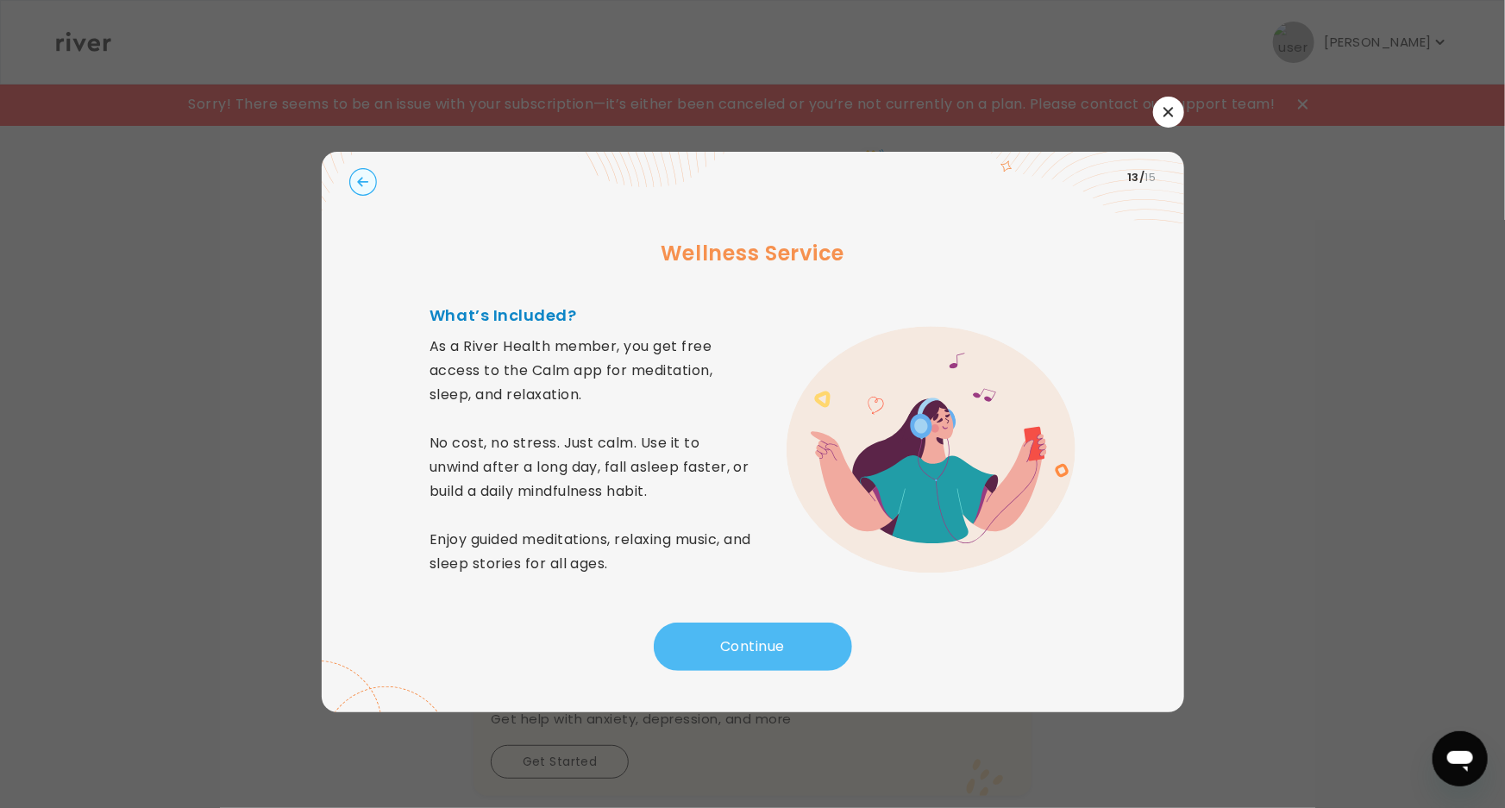
click at [773, 623] on button "Continue" at bounding box center [753, 647] width 198 height 48
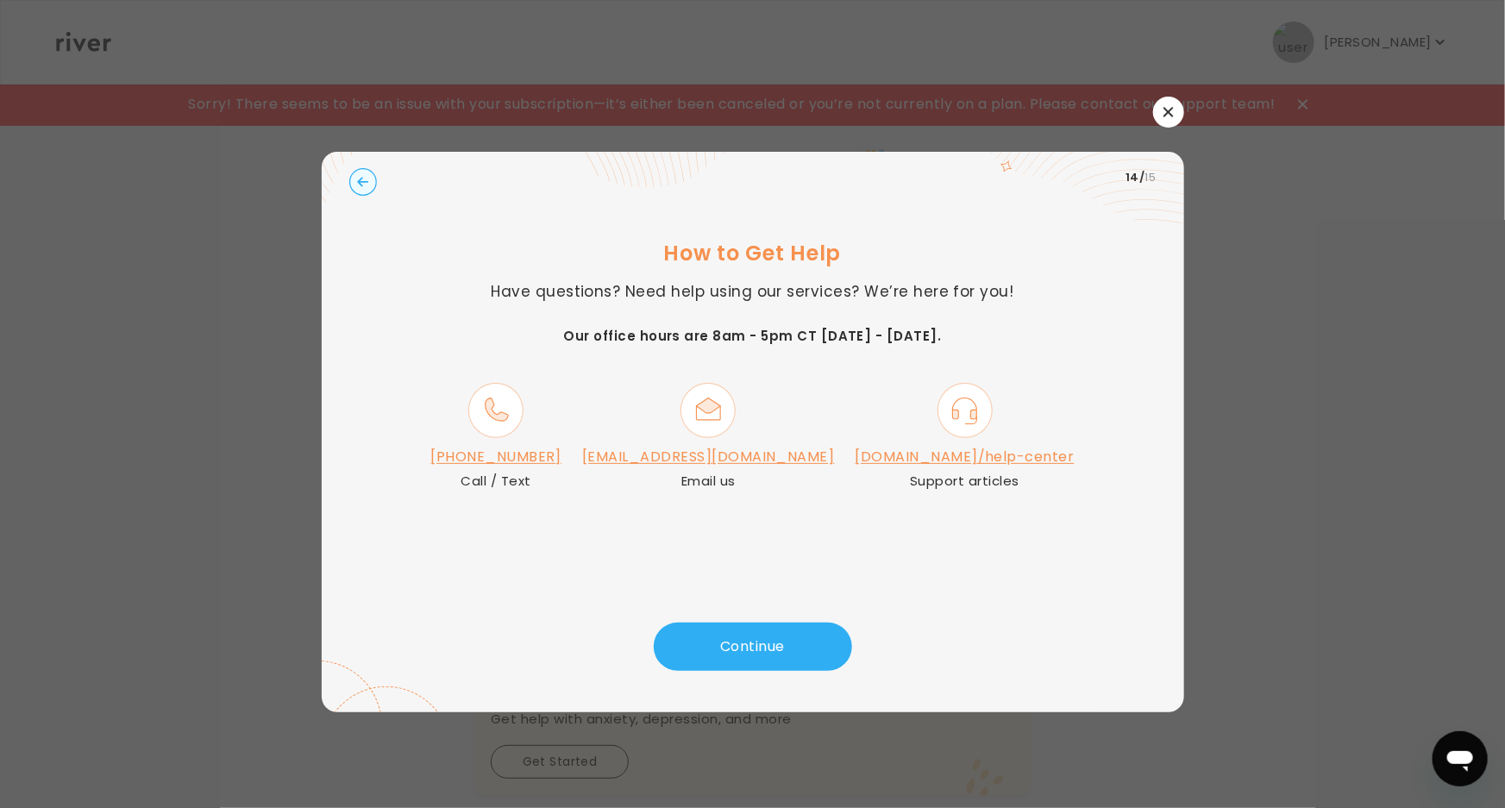
click at [923, 452] on link "[DOMAIN_NAME]/help-center" at bounding box center [964, 457] width 219 height 20
